Goal: Use online tool/utility: Utilize a website feature to perform a specific function

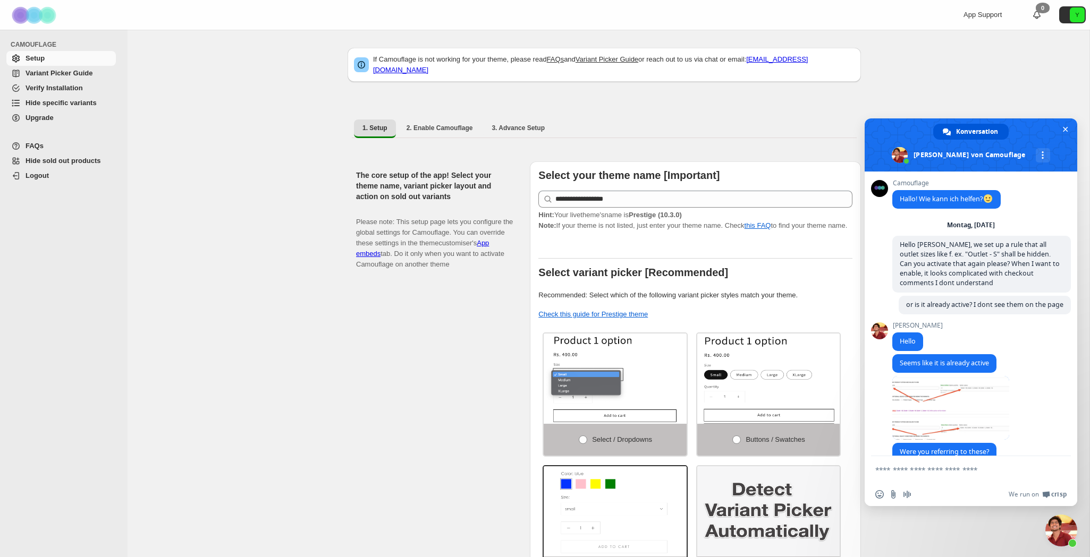
scroll to position [1624, 0]
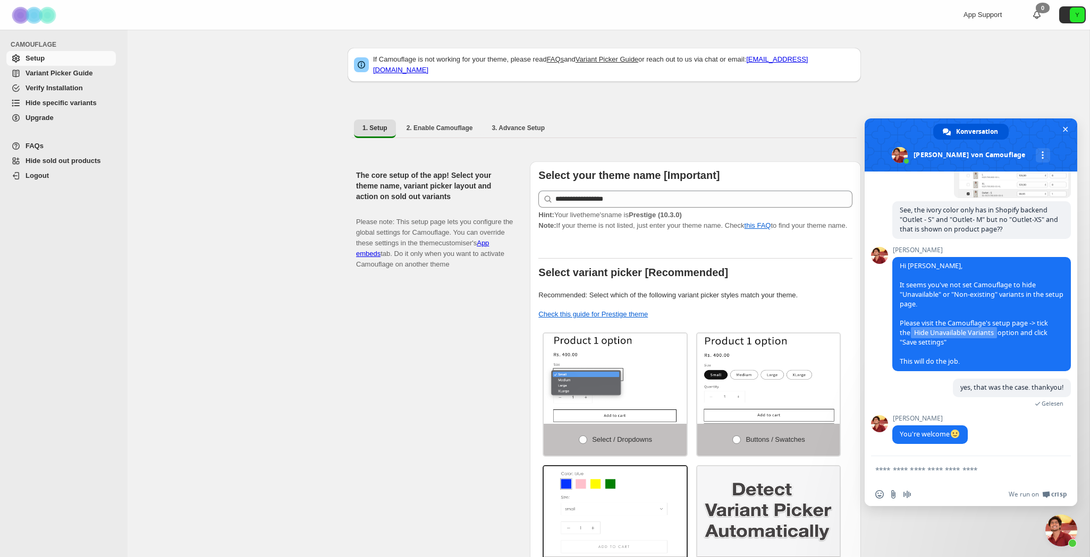
click at [60, 101] on span "Hide specific variants" at bounding box center [61, 103] width 71 height 8
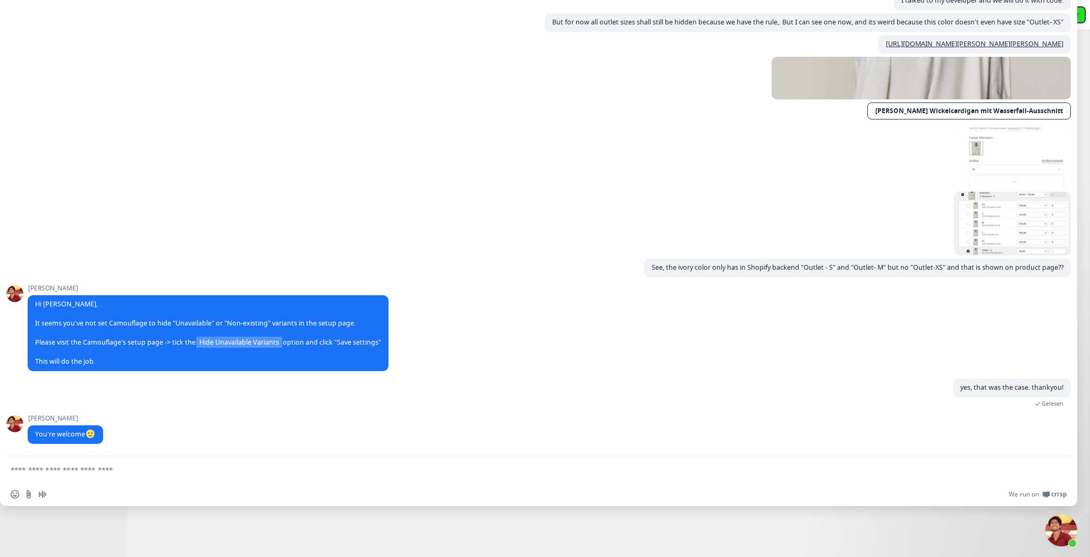
scroll to position [1624, 0]
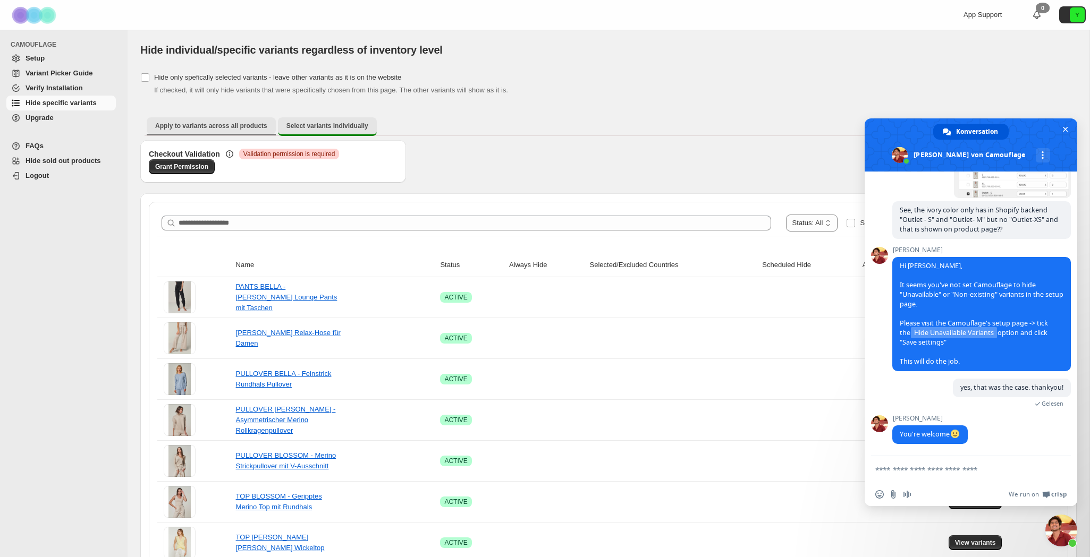
click at [217, 132] on button "Apply to variants across all products" at bounding box center [211, 125] width 129 height 17
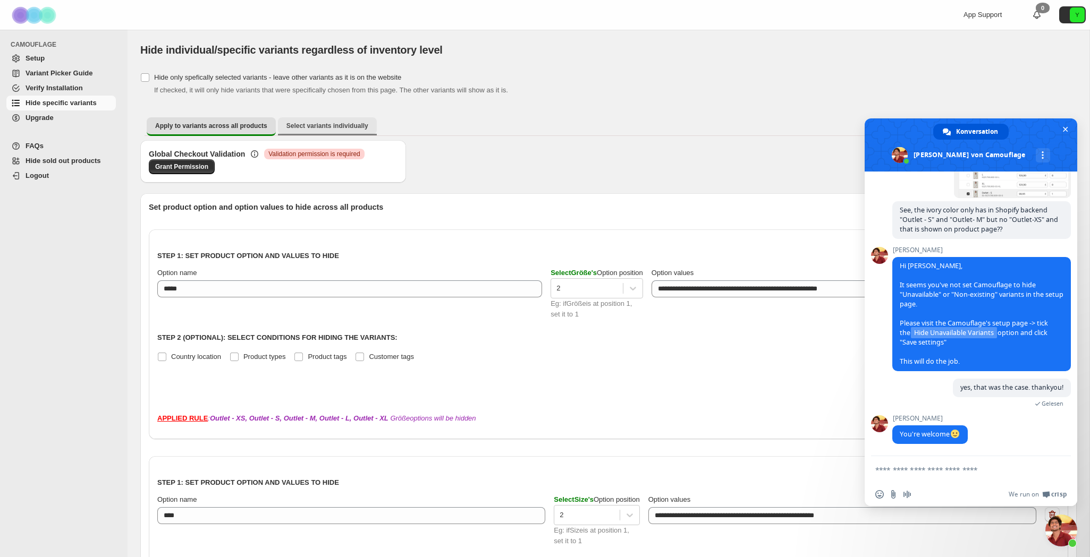
click at [307, 123] on span "Select variants individually" at bounding box center [327, 126] width 82 height 9
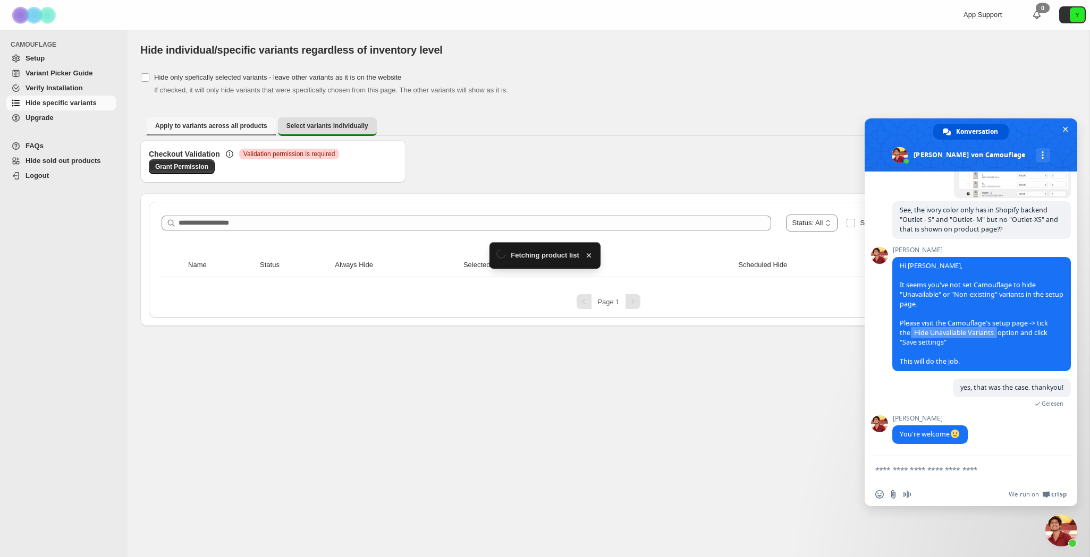
click at [209, 126] on span "Apply to variants across all products" at bounding box center [211, 126] width 112 height 9
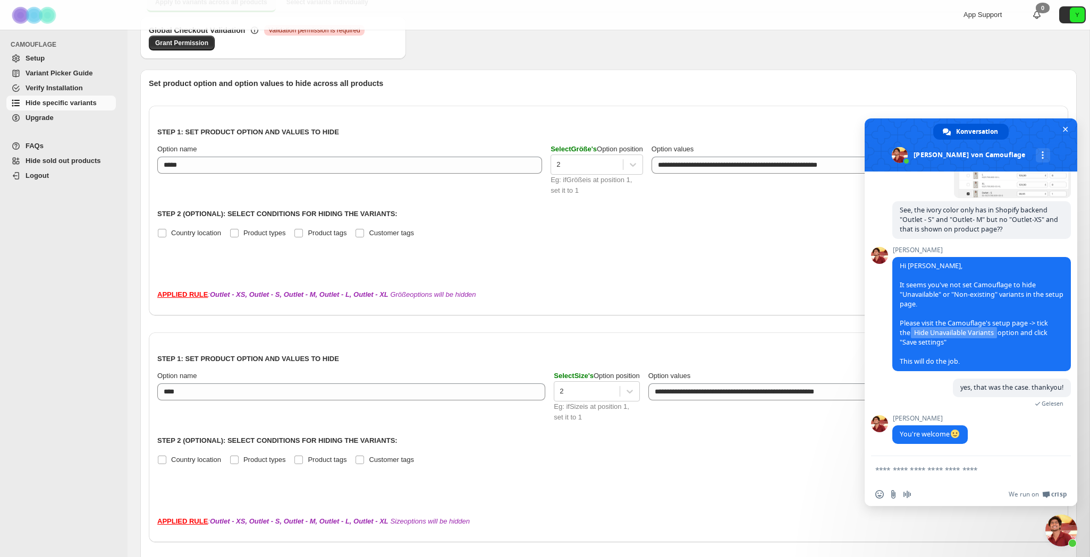
scroll to position [129, 0]
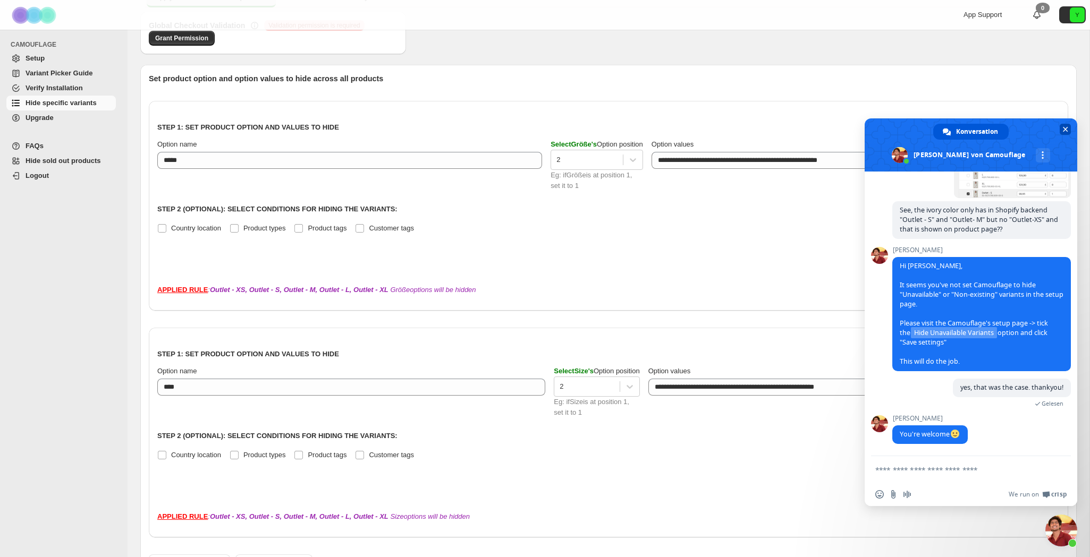
click at [1065, 129] on span "Chat schließen" at bounding box center [1065, 129] width 5 height 5
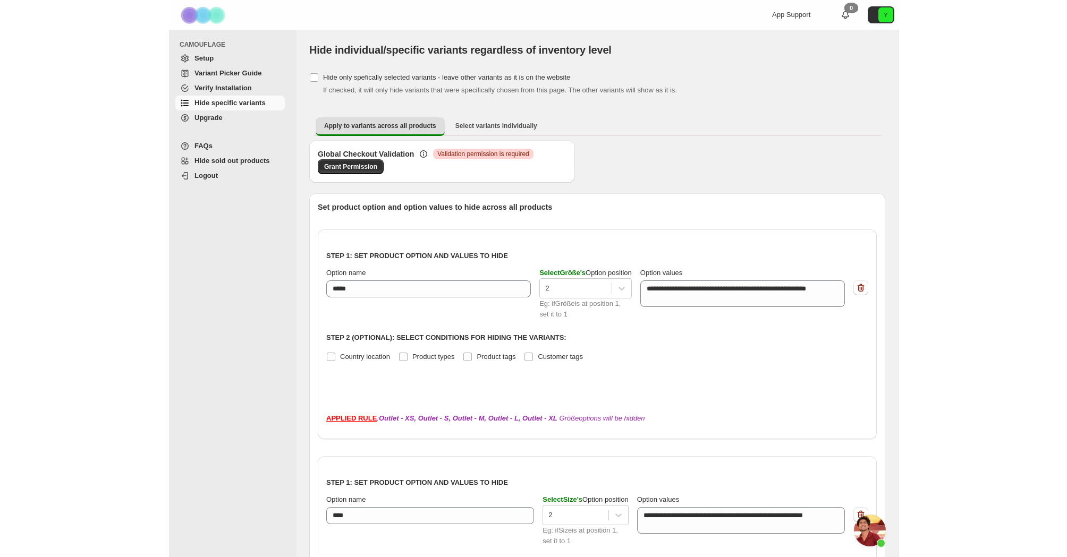
scroll to position [0, 0]
